Goal: Navigation & Orientation: Find specific page/section

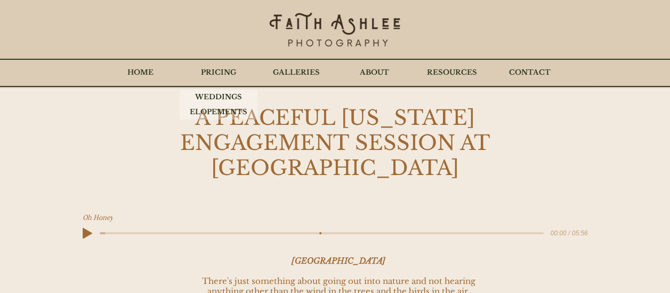
click at [222, 67] on p "PRICING" at bounding box center [219, 72] width 46 height 27
click at [218, 111] on p "ELOPEMENTS" at bounding box center [219, 112] width 68 height 15
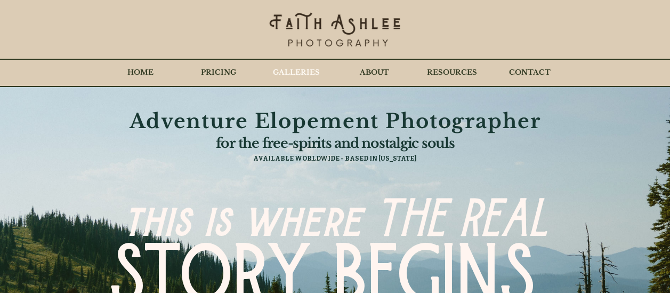
click at [301, 63] on p "GALLERIES" at bounding box center [297, 72] width 58 height 27
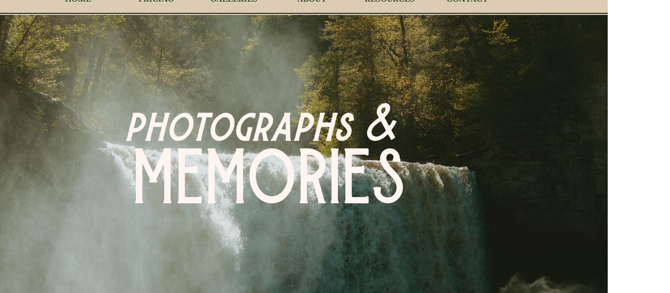
scroll to position [0, 33]
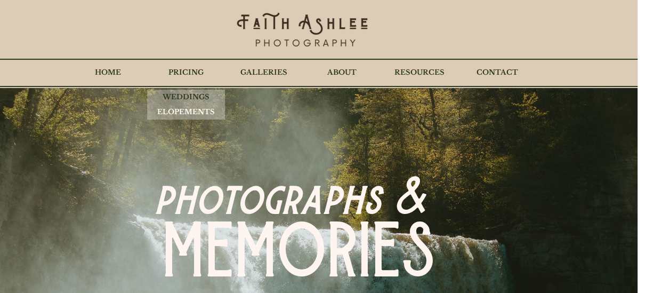
click at [197, 109] on p "ELOPEMENTS" at bounding box center [186, 112] width 68 height 15
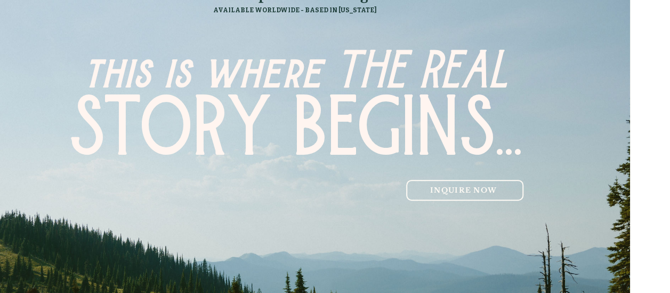
scroll to position [0, 40]
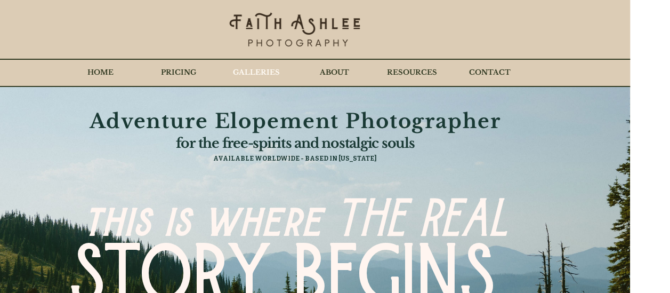
click at [260, 67] on p "GALLERIES" at bounding box center [257, 72] width 58 height 27
